Goal: Find specific page/section

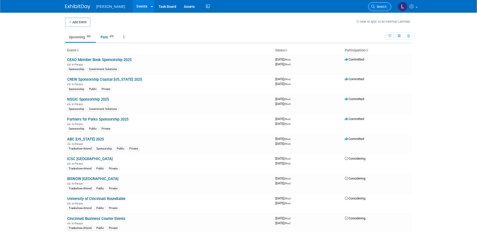
click at [376, 9] on link "Search" at bounding box center [379, 6] width 23 height 9
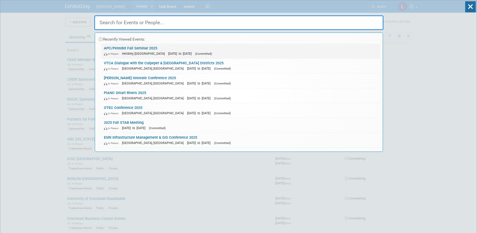
click at [297, 47] on link "APC/Penndot Fall Seminar 2025 In-Person [GEOGRAPHIC_DATA], [GEOGRAPHIC_DATA] [D…" at bounding box center [240, 51] width 279 height 15
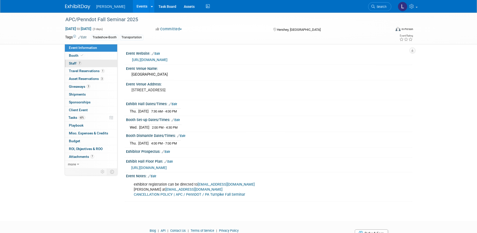
click at [74, 63] on span "Staff 7" at bounding box center [75, 63] width 13 height 4
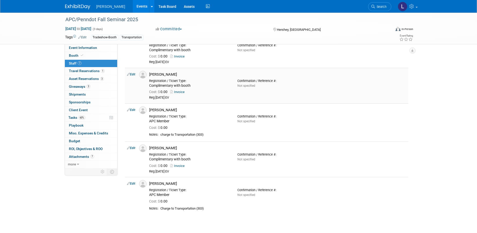
scroll to position [126, 0]
